Goal: Information Seeking & Learning: Learn about a topic

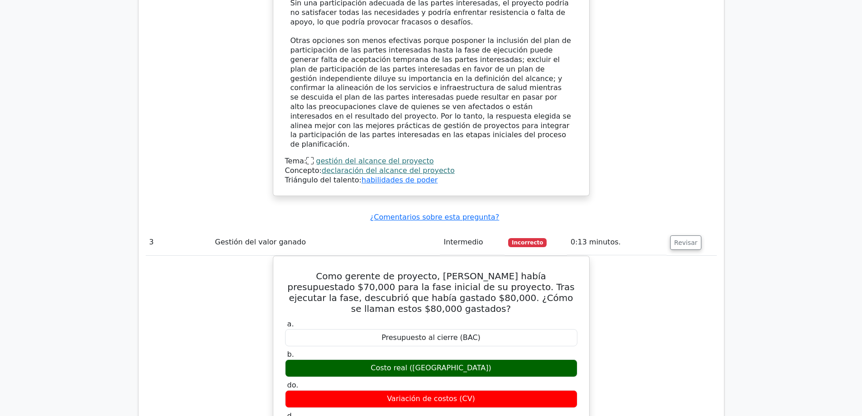
click at [314, 176] on font "Triángulo del talento:" at bounding box center [323, 180] width 77 height 9
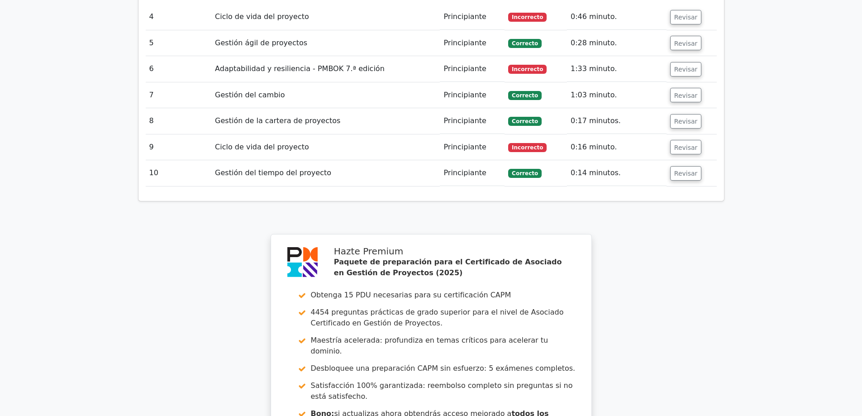
scroll to position [2578, 0]
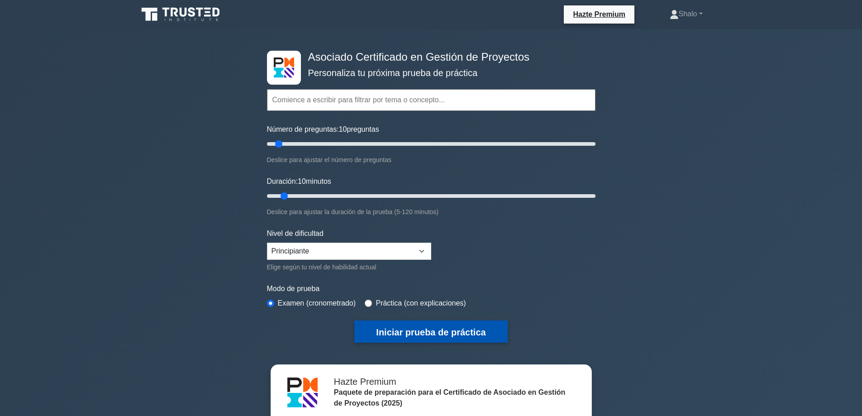
click at [417, 327] on font "Iniciar prueba de práctica" at bounding box center [430, 332] width 109 height 10
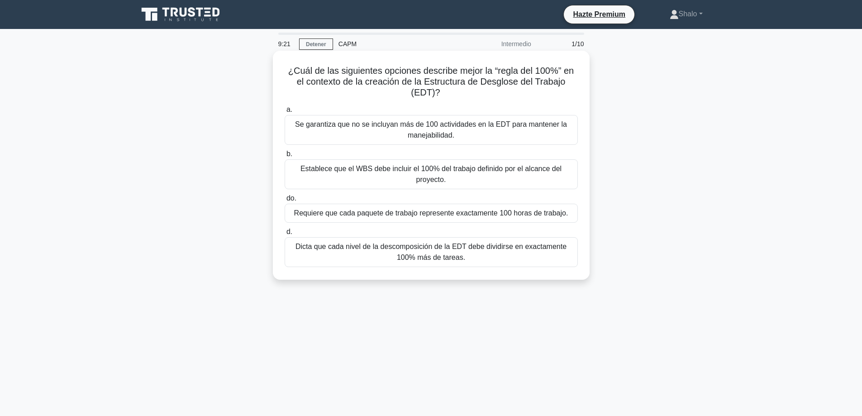
click at [426, 250] on font "Dicta que cada nivel de la descomposición de la EDT debe dividirse en exactamen…" at bounding box center [430, 251] width 271 height 19
click at [285, 235] on input "d. Dicta que cada nivel de la descomposición de la EDT debe dividirse en exacta…" at bounding box center [285, 232] width 0 height 6
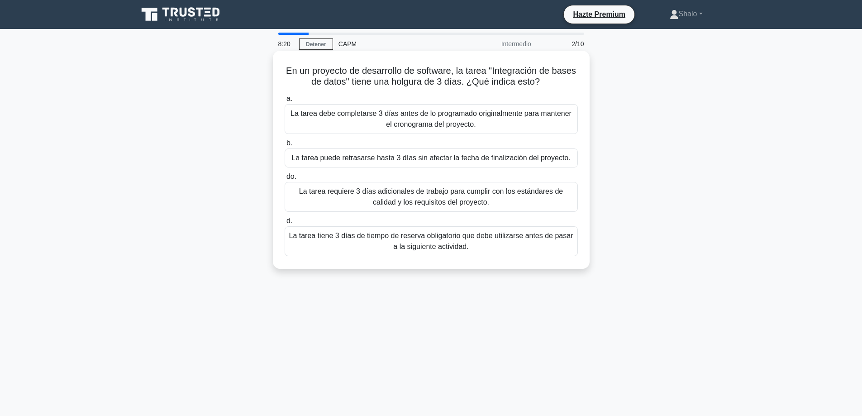
click at [400, 202] on font "La tarea requiere 3 días adicionales de trabajo para cumplir con los estándares…" at bounding box center [431, 196] width 264 height 19
click at [285, 180] on input "do. La tarea requiere 3 días adicionales de trabajo para cumplir con los estánd…" at bounding box center [285, 177] width 0 height 6
